Goal: Information Seeking & Learning: Learn about a topic

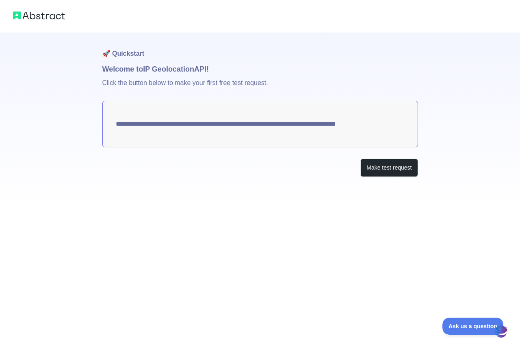
click at [236, 122] on textarea "**********" at bounding box center [260, 124] width 316 height 46
click at [396, 170] on button "Make test request" at bounding box center [389, 168] width 57 height 18
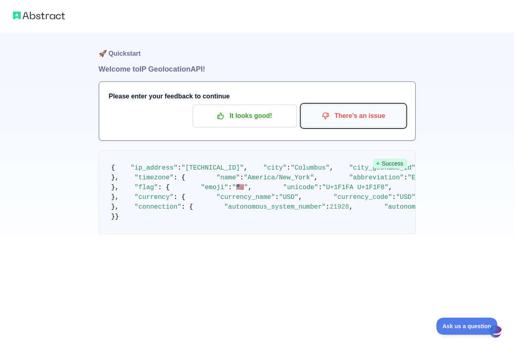
click at [359, 118] on p "There's an issue" at bounding box center [354, 116] width 92 height 14
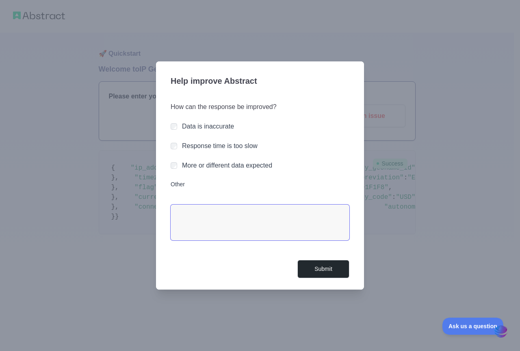
click at [243, 222] on textarea "Other" at bounding box center [260, 222] width 179 height 36
drag, startPoint x: 244, startPoint y: 222, endPoint x: 251, endPoint y: 238, distance: 17.1
click at [247, 232] on textarea "Other" at bounding box center [260, 222] width 179 height 36
type textarea "*"
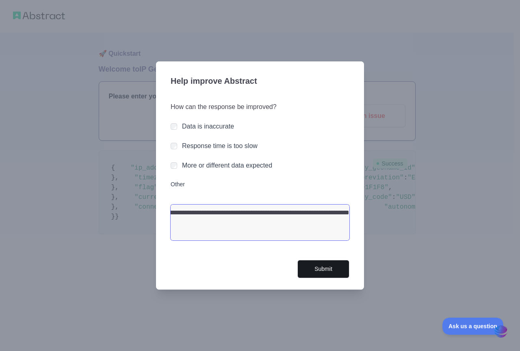
type textarea "**********"
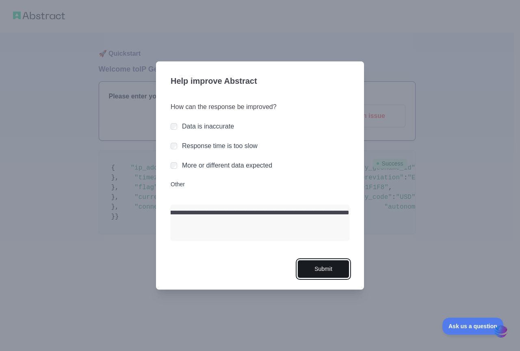
click at [336, 269] on button "Submit" at bounding box center [324, 269] width 52 height 18
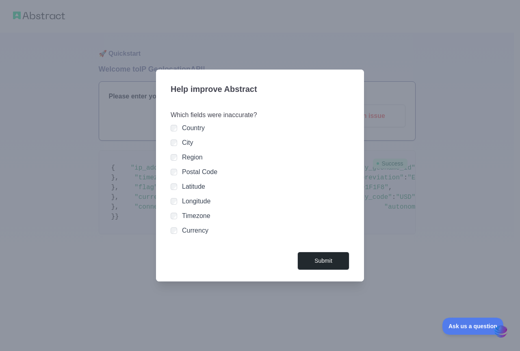
click at [175, 190] on div at bounding box center [174, 186] width 7 height 8
click at [326, 259] on button "Submit" at bounding box center [324, 261] width 52 height 18
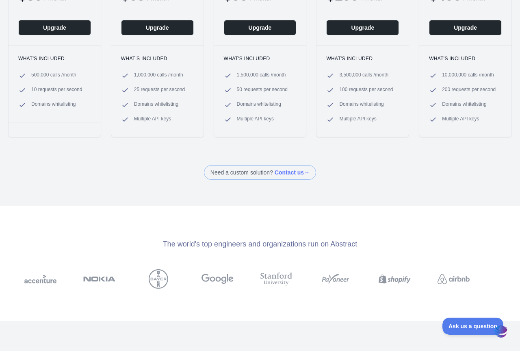
scroll to position [203, 0]
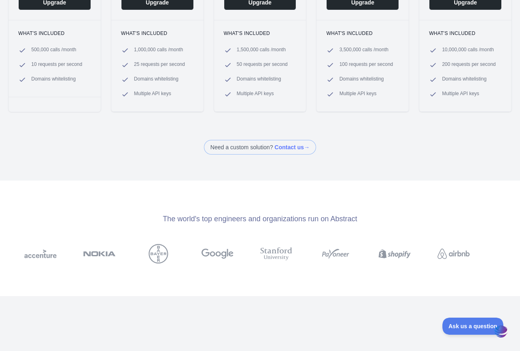
click at [259, 148] on span at bounding box center [260, 147] width 112 height 15
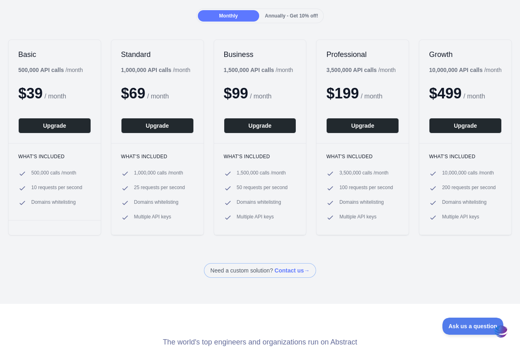
scroll to position [0, 0]
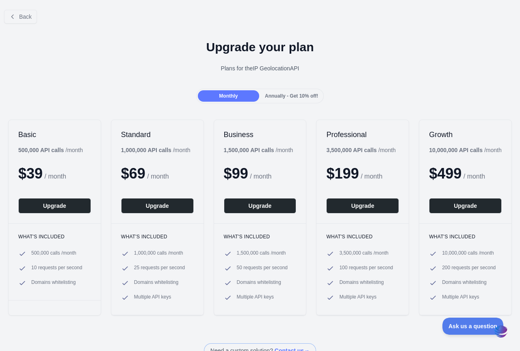
click at [257, 70] on div "Plans for the IP Geolocation API" at bounding box center [260, 68] width 507 height 8
click at [17, 19] on button "Back" at bounding box center [20, 17] width 33 height 14
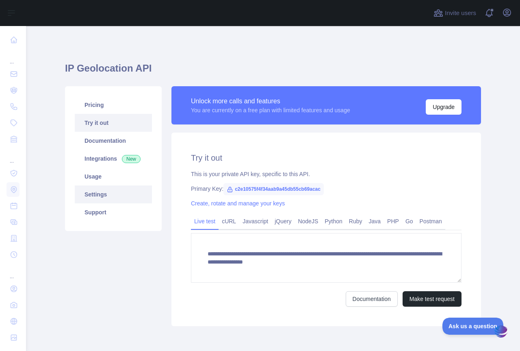
click at [99, 194] on link "Settings" at bounding box center [113, 194] width 77 height 18
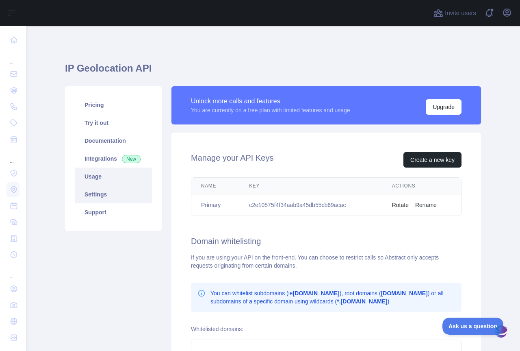
click at [100, 177] on link "Usage" at bounding box center [113, 176] width 77 height 18
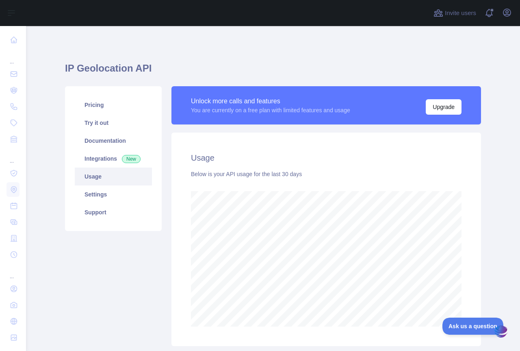
scroll to position [55, 0]
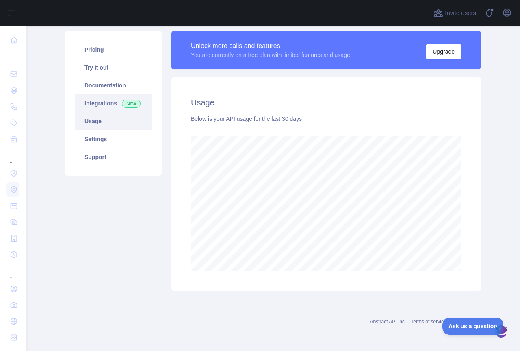
click at [104, 105] on link "Integrations New" at bounding box center [113, 103] width 77 height 18
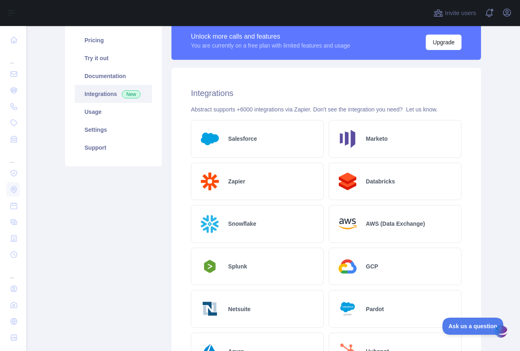
scroll to position [53, 0]
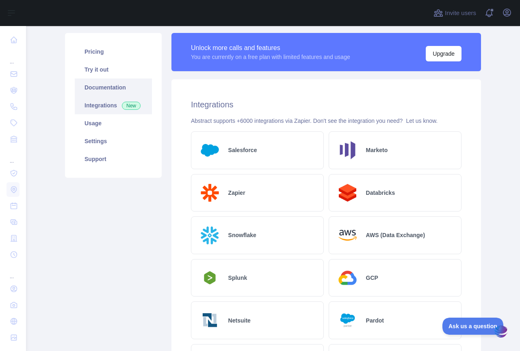
click at [98, 87] on link "Documentation" at bounding box center [113, 87] width 77 height 18
click at [106, 69] on link "Try it out" at bounding box center [113, 70] width 77 height 18
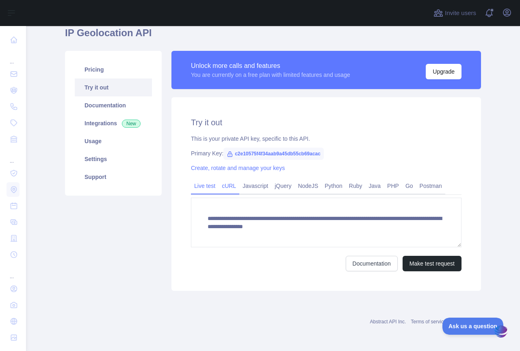
click at [225, 186] on link "cURL" at bounding box center [229, 185] width 21 height 13
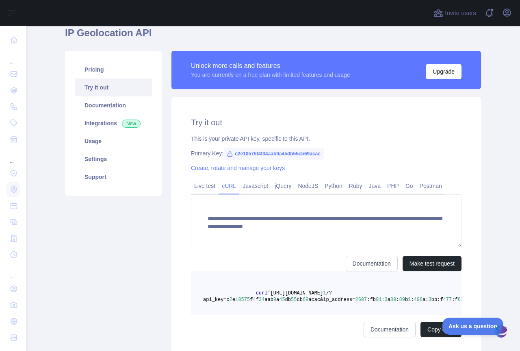
scroll to position [28, 0]
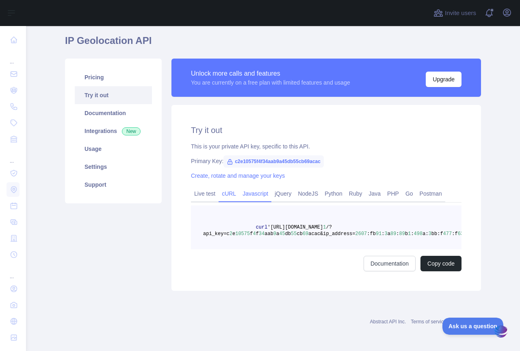
click at [254, 194] on link "Javascript" at bounding box center [255, 193] width 32 height 13
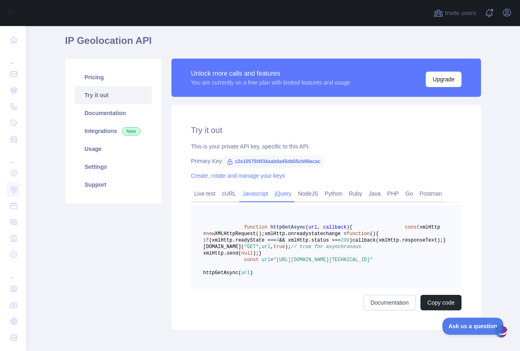
click at [279, 194] on link "jQuery" at bounding box center [283, 193] width 23 height 13
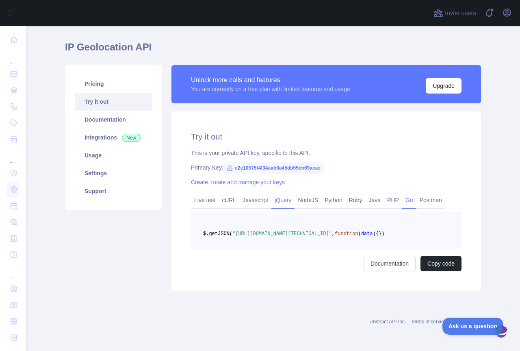
click at [404, 193] on link "Go" at bounding box center [409, 199] width 14 height 13
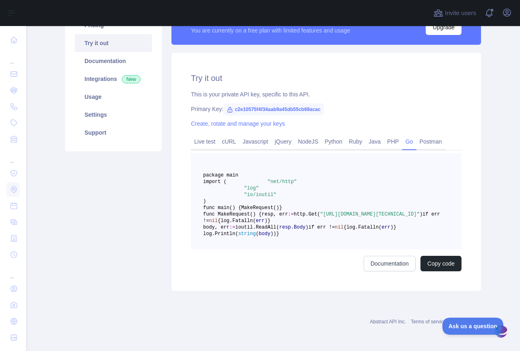
scroll to position [0, 0]
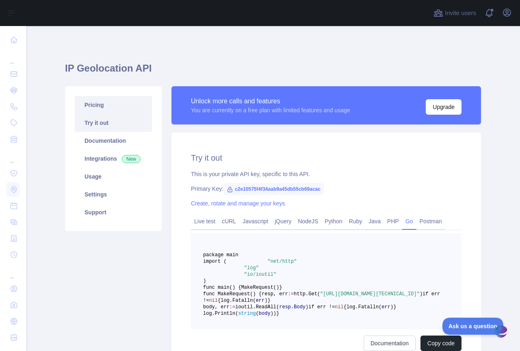
click at [92, 104] on link "Pricing" at bounding box center [113, 105] width 77 height 18
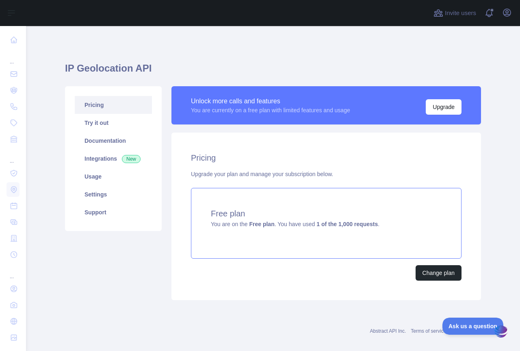
click at [326, 226] on strong "1 of the 1,000 requests" at bounding box center [347, 224] width 61 height 7
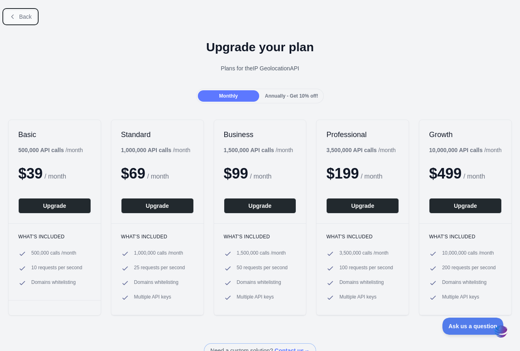
click at [16, 20] on button "Back" at bounding box center [20, 17] width 33 height 14
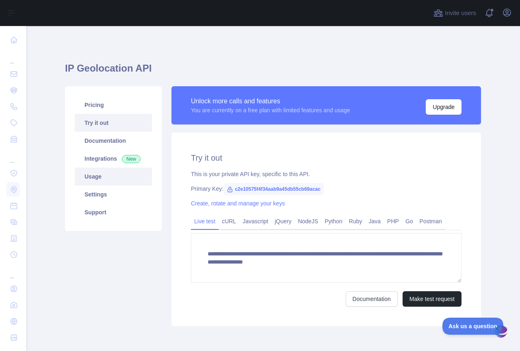
click at [99, 173] on link "Usage" at bounding box center [113, 176] width 77 height 18
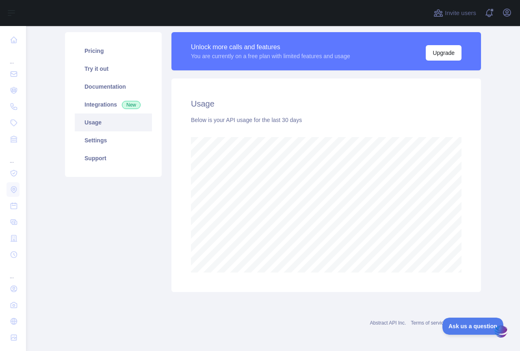
scroll to position [55, 0]
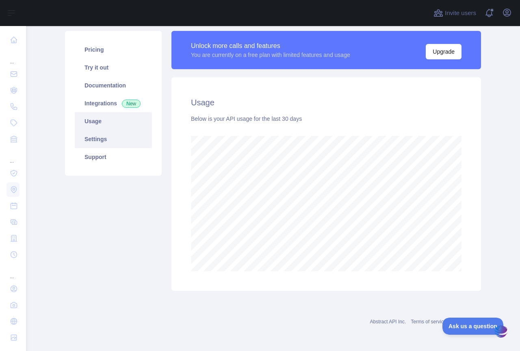
click at [104, 137] on link "Settings" at bounding box center [113, 139] width 77 height 18
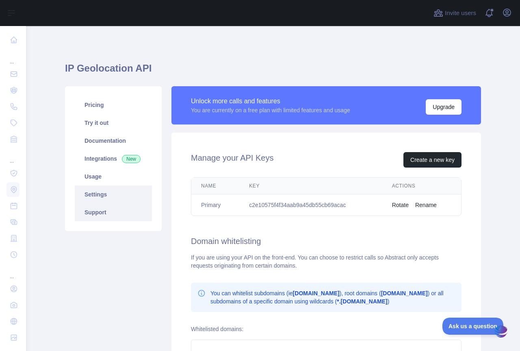
click at [98, 209] on link "Support" at bounding box center [113, 212] width 77 height 18
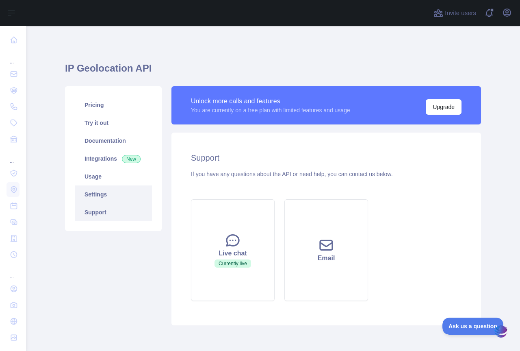
click at [105, 194] on link "Settings" at bounding box center [113, 194] width 77 height 18
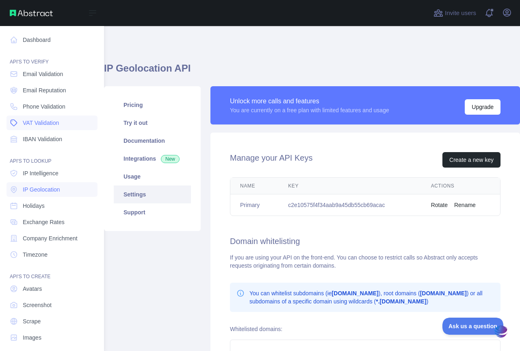
scroll to position [7, 0]
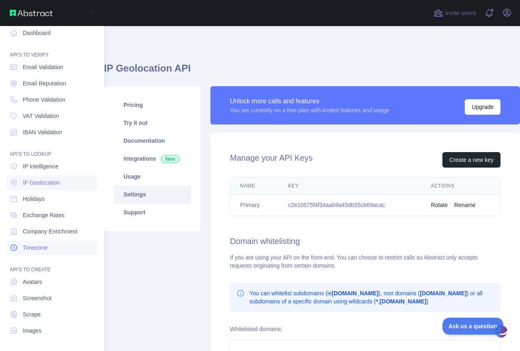
click at [41, 248] on span "Timezone" at bounding box center [35, 247] width 25 height 8
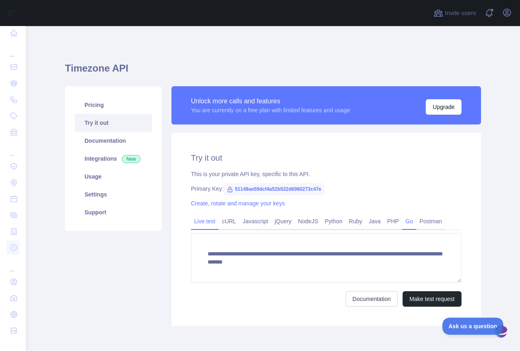
click at [403, 222] on link "Go" at bounding box center [409, 221] width 14 height 13
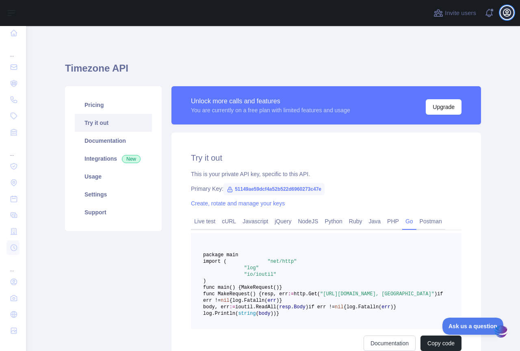
click at [506, 14] on icon "button" at bounding box center [507, 12] width 7 height 7
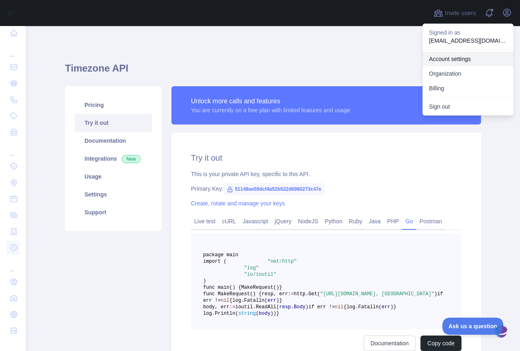
click at [454, 60] on link "Account settings" at bounding box center [468, 59] width 91 height 15
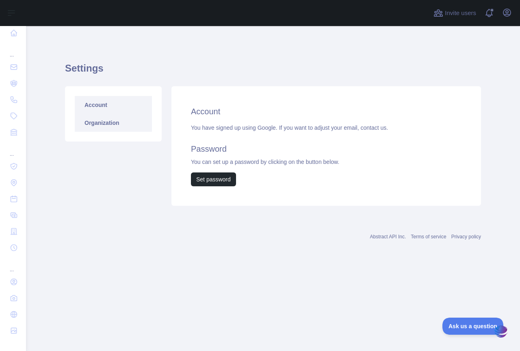
click at [109, 122] on link "Organization" at bounding box center [113, 123] width 77 height 18
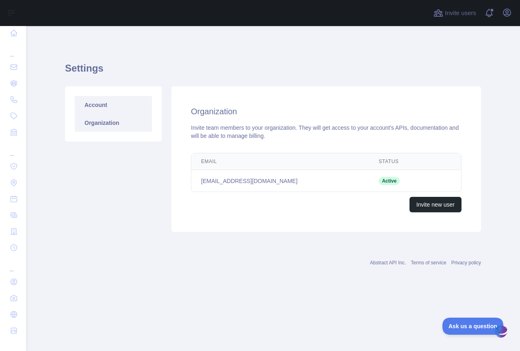
click at [111, 109] on link "Account" at bounding box center [113, 105] width 77 height 18
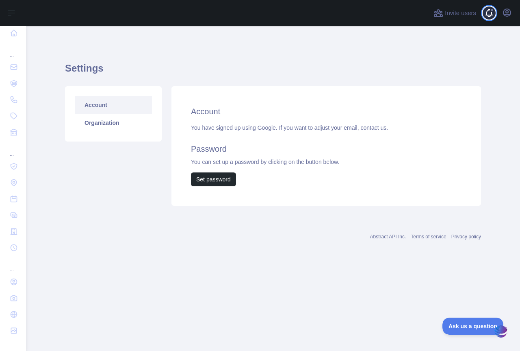
click at [490, 13] on span at bounding box center [492, 13] width 16 height 26
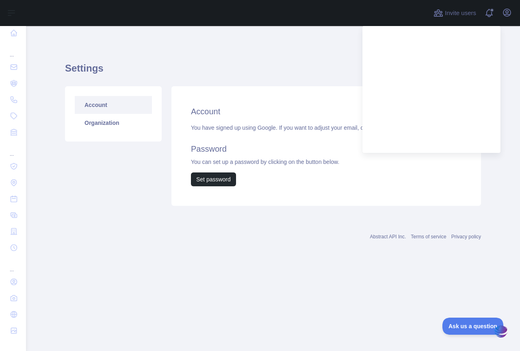
click at [365, 198] on div "Account You have signed up using Google. If you want to adjust your email, cont…" at bounding box center [327, 145] width 310 height 119
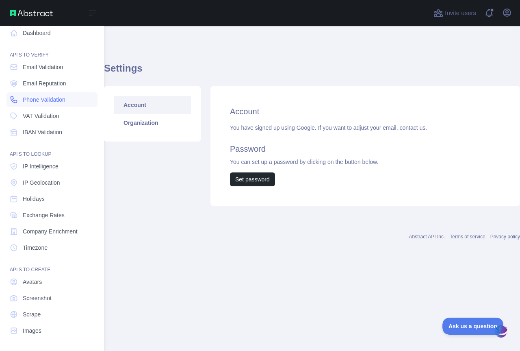
click at [50, 101] on span "Phone Validation" at bounding box center [44, 100] width 43 height 8
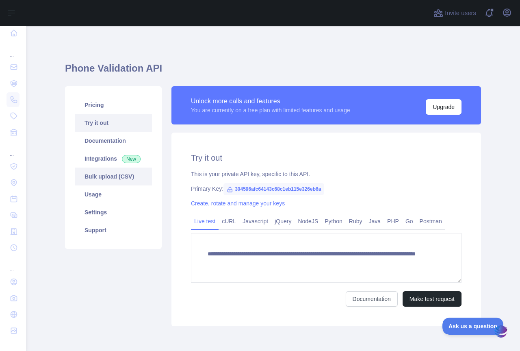
click at [112, 177] on link "Bulk upload (CSV)" at bounding box center [113, 176] width 77 height 18
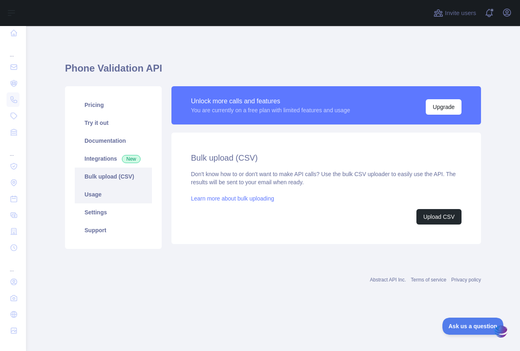
click at [97, 193] on link "Usage" at bounding box center [113, 194] width 77 height 18
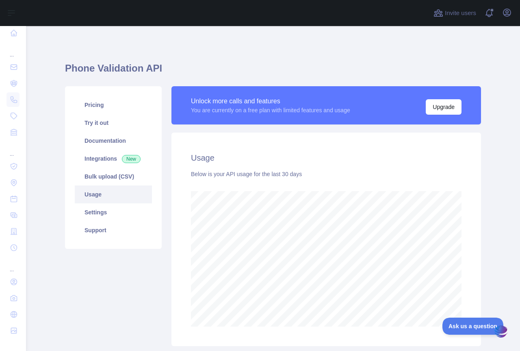
scroll to position [325, 488]
click at [110, 214] on link "Settings" at bounding box center [113, 212] width 77 height 18
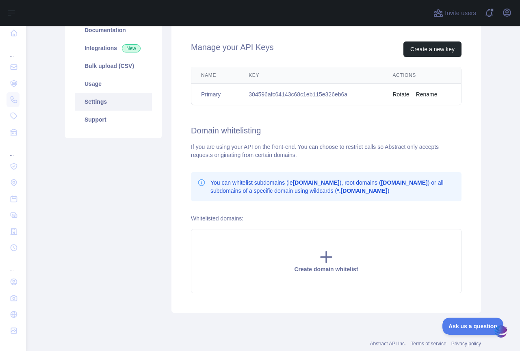
scroll to position [122, 0]
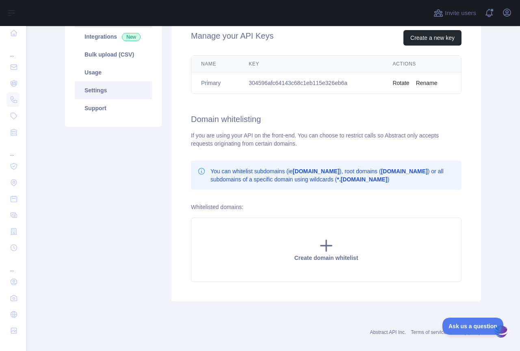
click at [92, 107] on link "Support" at bounding box center [113, 108] width 77 height 18
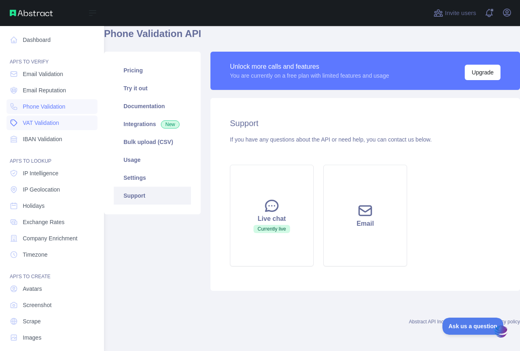
click at [56, 123] on span "VAT Validation" at bounding box center [41, 123] width 36 height 8
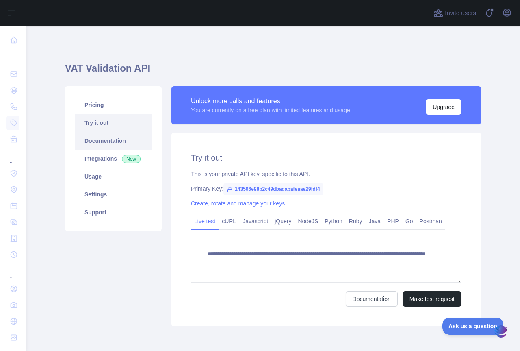
click at [109, 139] on link "Documentation" at bounding box center [113, 141] width 77 height 18
click at [100, 107] on link "Pricing" at bounding box center [113, 105] width 77 height 18
